Goal: Check status

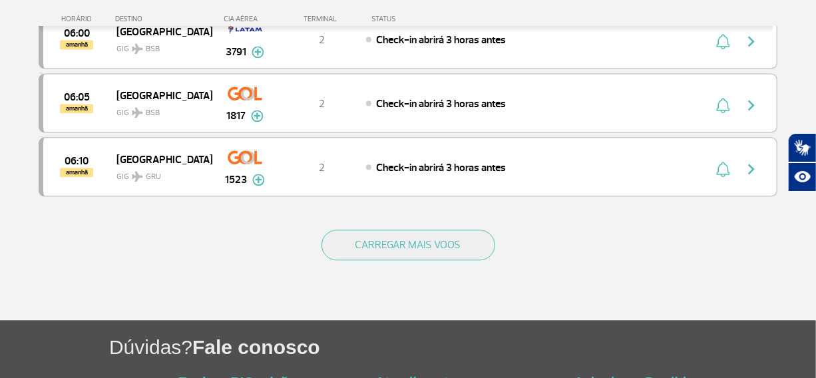
scroll to position [1150, 0]
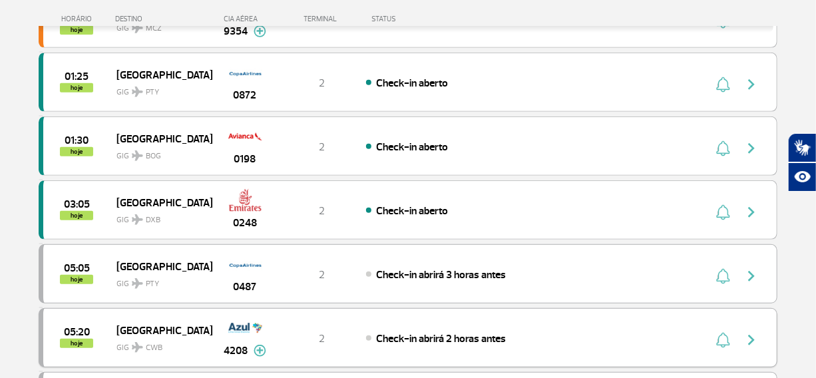
scroll to position [181, 0]
